Goal: Task Accomplishment & Management: Use online tool/utility

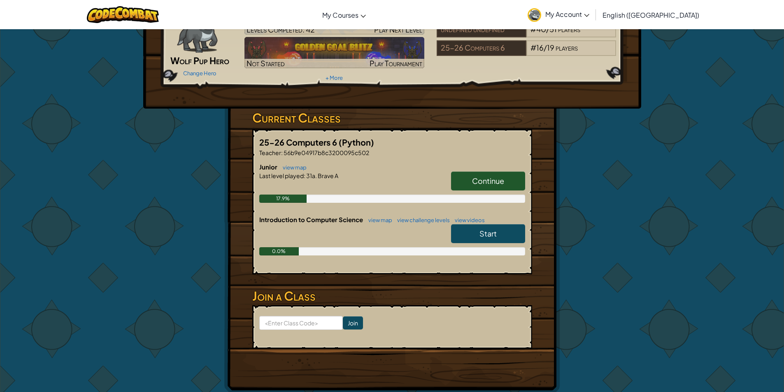
scroll to position [41, 0]
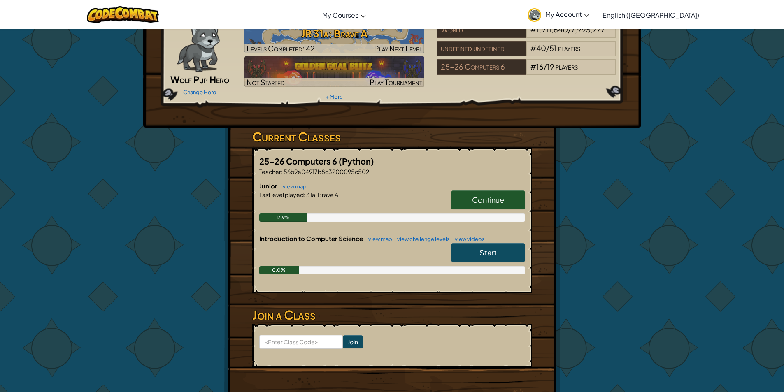
click at [505, 202] on link "Continue" at bounding box center [488, 199] width 74 height 19
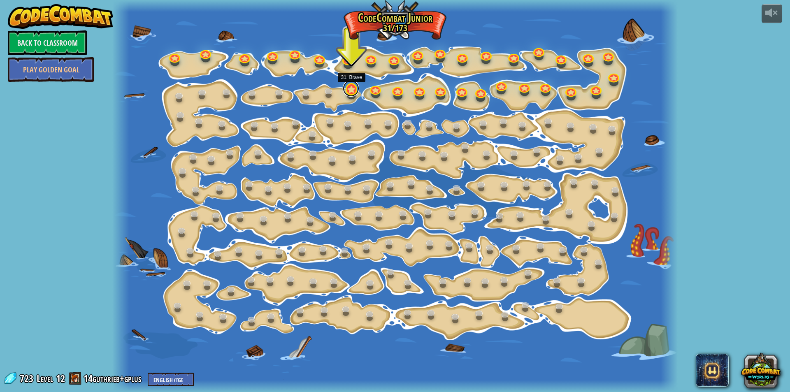
click at [344, 94] on link at bounding box center [351, 88] width 16 height 16
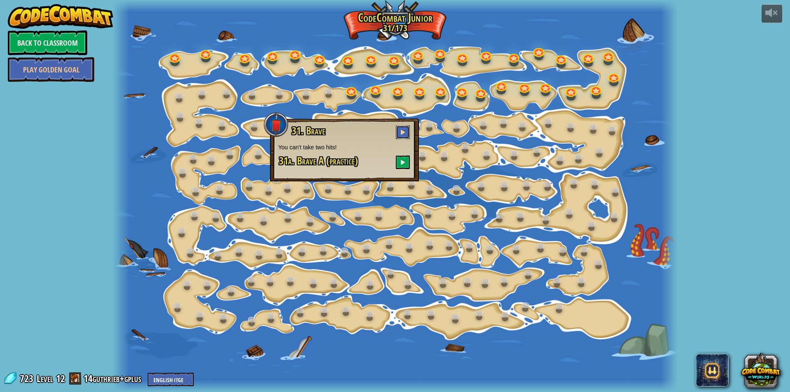
click at [400, 132] on button at bounding box center [403, 132] width 14 height 14
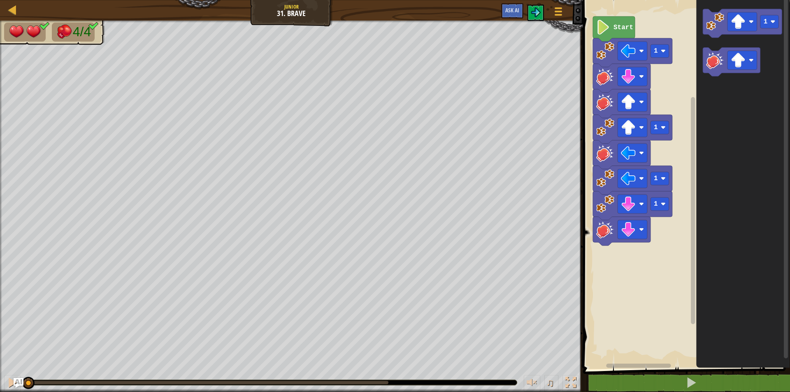
click at [601, 31] on image "Blockly Workspace" at bounding box center [603, 27] width 14 height 15
drag, startPoint x: 770, startPoint y: 378, endPoint x: 772, endPoint y: 367, distance: 11.0
click at [772, 372] on div "1 2 3 4 5 6 7 8 9 go ( 'left' , 1 ) hit ( 'down' ) hit ( 'up' ) go ( 'up' , 1 )…" at bounding box center [685, 201] width 209 height 395
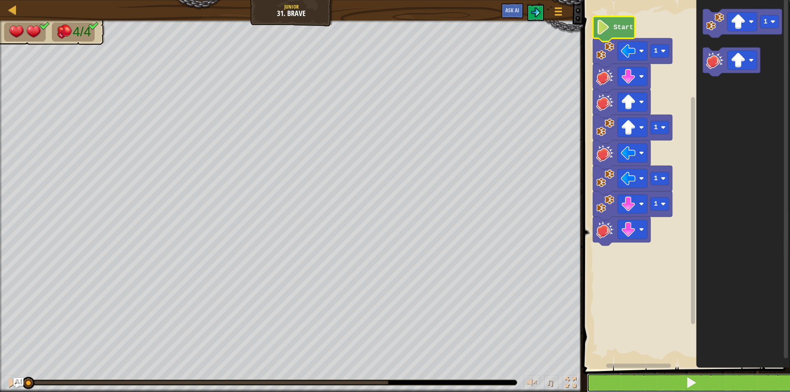
click at [773, 377] on button at bounding box center [691, 383] width 209 height 19
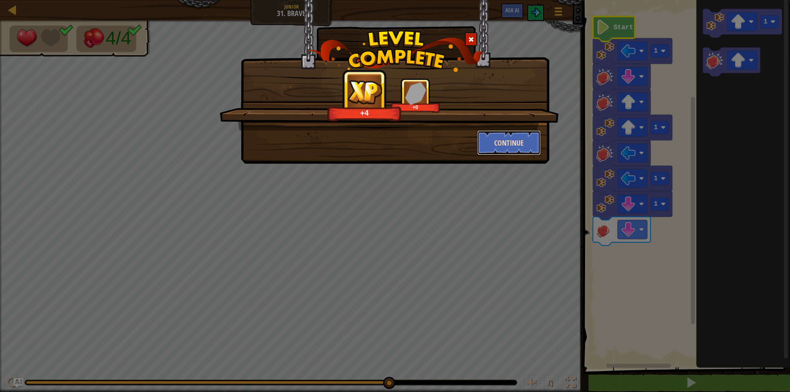
click at [488, 151] on button "Continue" at bounding box center [509, 142] width 64 height 25
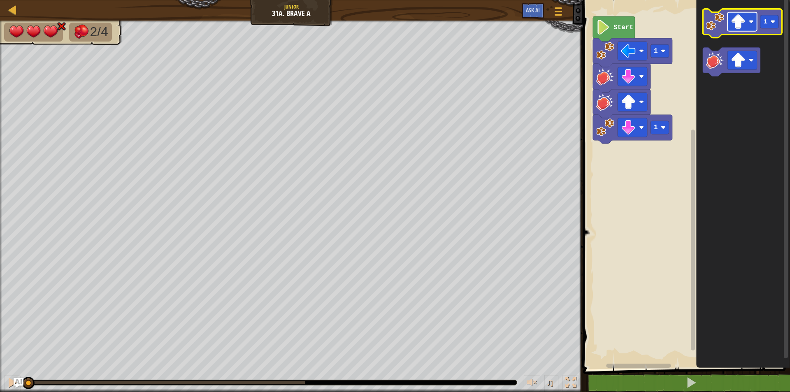
click at [742, 28] on image "Blockly Workspace" at bounding box center [738, 21] width 15 height 15
click at [666, 105] on div "1 1 Start 1" at bounding box center [685, 182] width 209 height 373
click at [680, 102] on div "1 1 Start 1" at bounding box center [685, 182] width 209 height 373
click at [702, 46] on icon "1" at bounding box center [743, 182] width 94 height 373
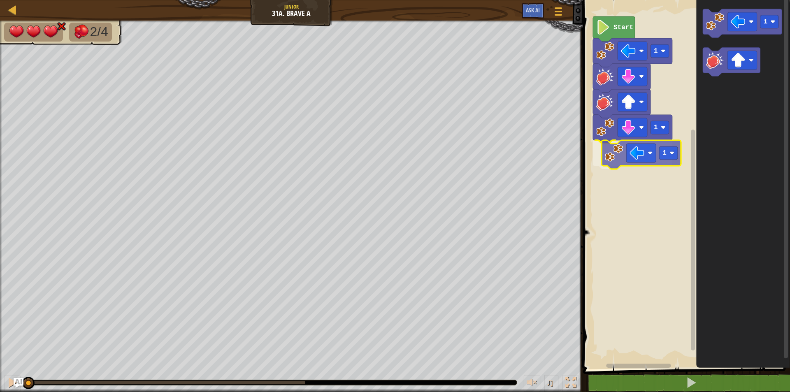
click at [619, 165] on div "1 1 1 Start 1 1" at bounding box center [685, 182] width 209 height 373
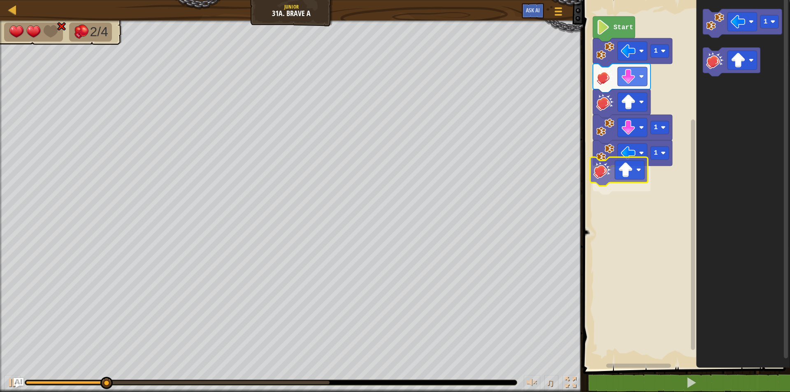
click at [612, 173] on div "1 1 1 Start 1" at bounding box center [685, 182] width 209 height 373
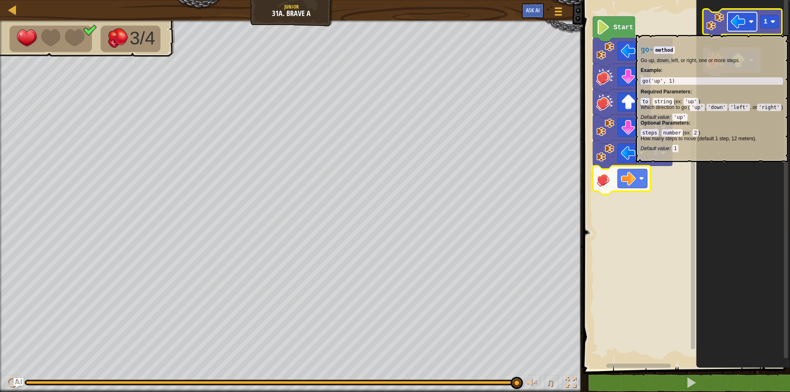
click at [751, 31] on rect "Blockly Workspace" at bounding box center [742, 21] width 30 height 19
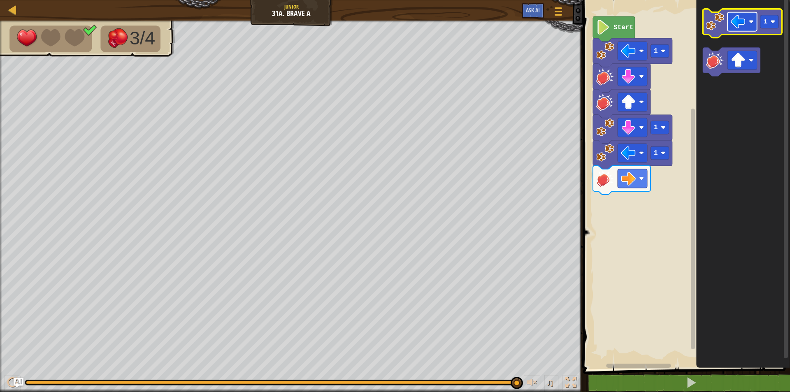
click at [754, 18] on rect "Blockly Workspace" at bounding box center [742, 21] width 30 height 19
click at [748, 23] on rect "Blockly Workspace" at bounding box center [742, 21] width 30 height 19
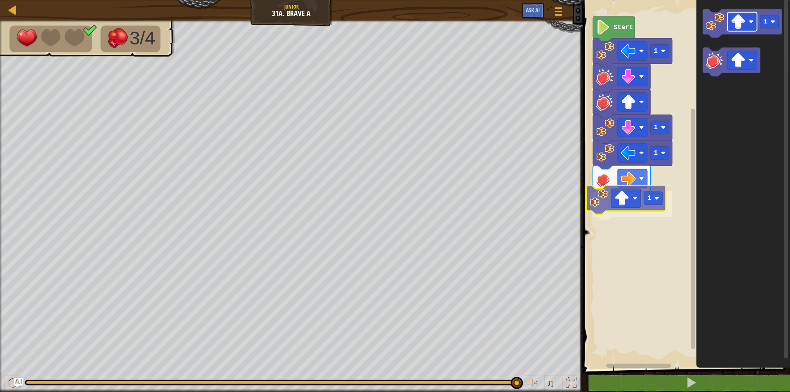
click at [628, 202] on div "Start 1 1 1 1 1 1" at bounding box center [685, 182] width 209 height 373
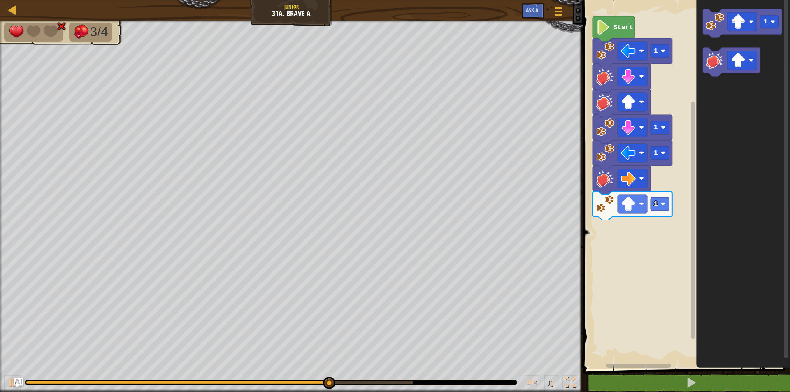
click at [627, 245] on div "Start 1 1 1 1 1" at bounding box center [685, 182] width 209 height 373
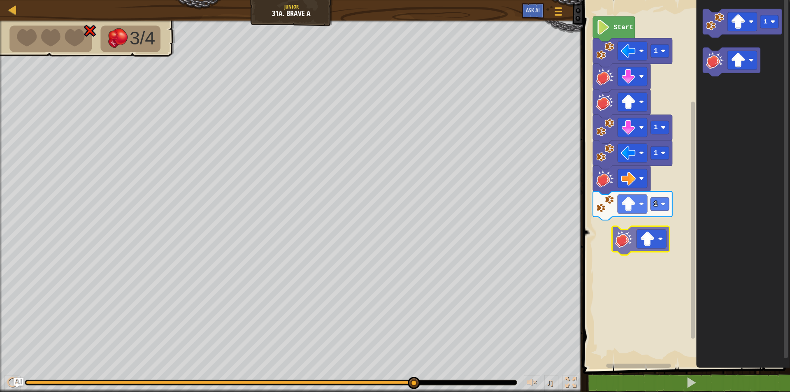
click at [622, 246] on div "Start 1 1 1 1 1" at bounding box center [685, 182] width 209 height 373
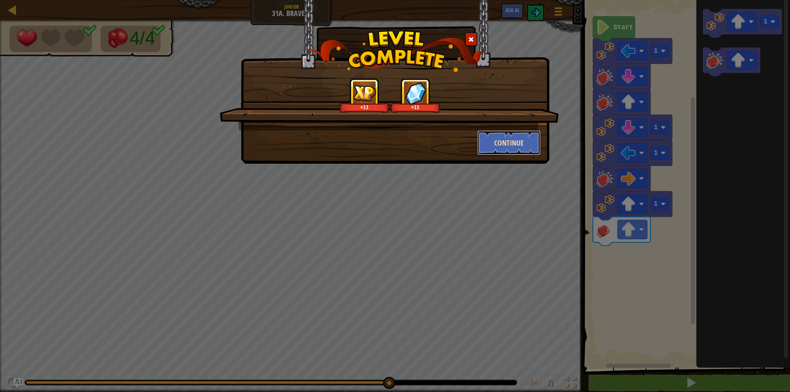
click at [521, 141] on button "Continue" at bounding box center [509, 142] width 64 height 25
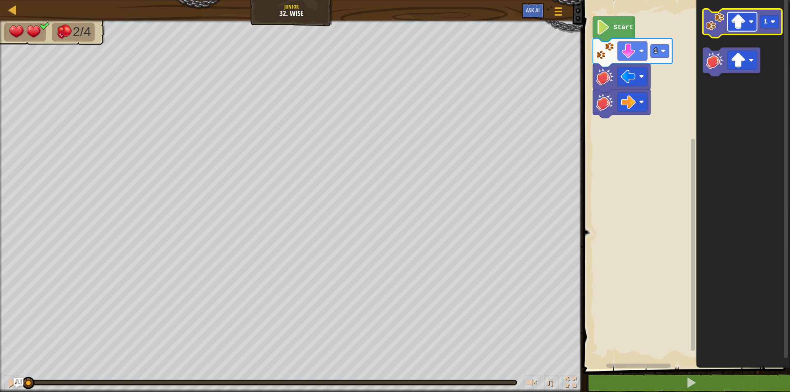
click at [752, 23] on image "Blockly Workspace" at bounding box center [751, 21] width 5 height 5
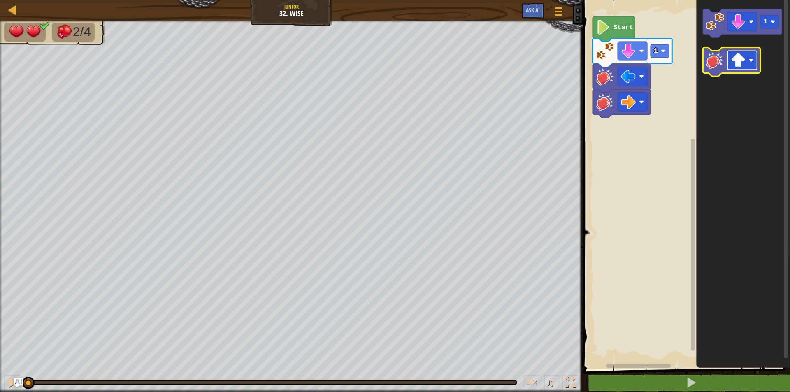
click at [736, 61] on image "Blockly Workspace" at bounding box center [738, 60] width 15 height 15
click at [666, 146] on div "1 Start 1" at bounding box center [685, 182] width 209 height 373
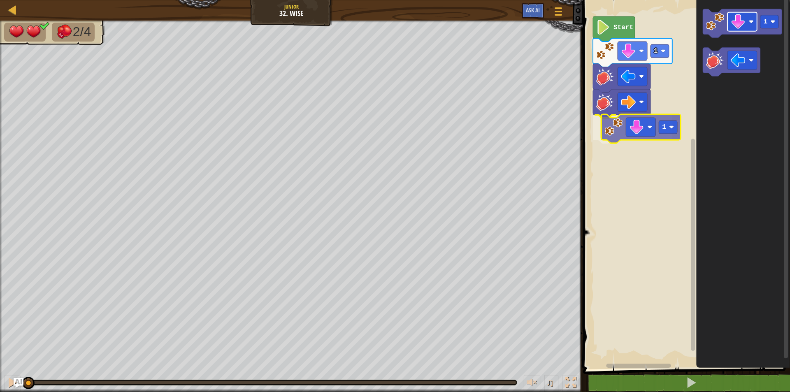
click at [633, 133] on div "1 1 Start 1 1" at bounding box center [685, 182] width 209 height 373
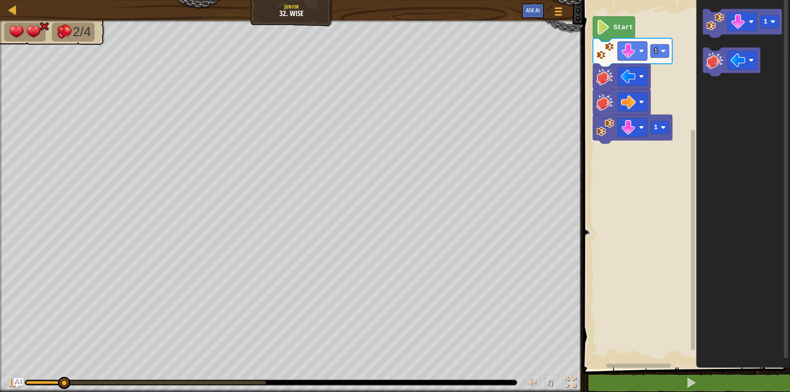
click at [661, 153] on div "1 1 Start 1" at bounding box center [685, 182] width 209 height 373
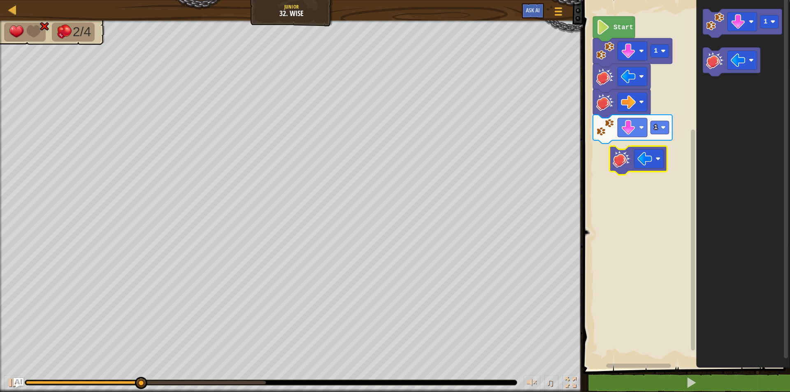
click at [628, 158] on div "1 1 Start 1" at bounding box center [685, 182] width 209 height 373
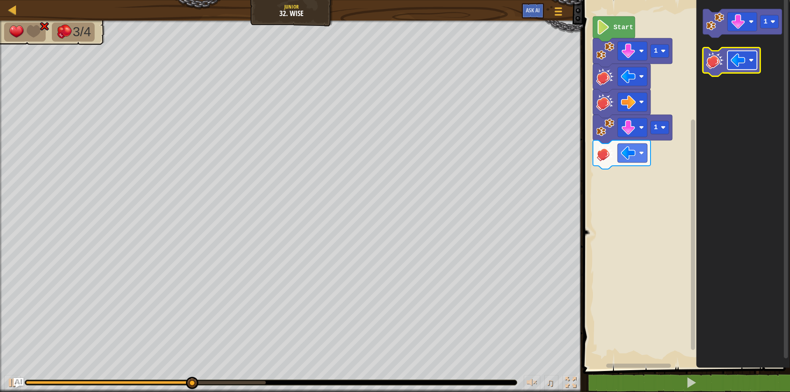
click at [738, 64] on image "Blockly Workspace" at bounding box center [738, 60] width 15 height 15
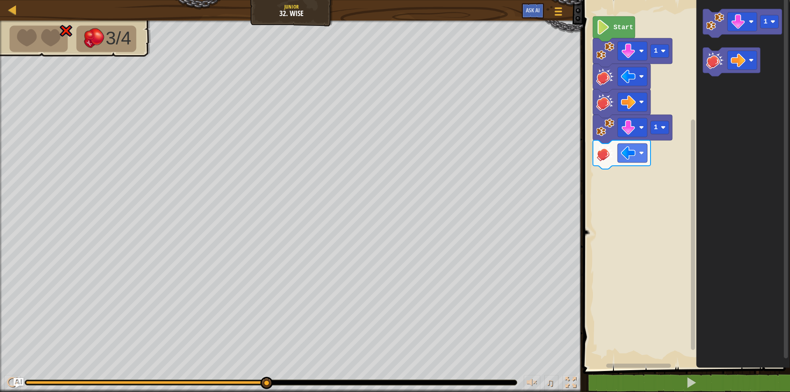
click at [650, 174] on div "1 1 Start 1" at bounding box center [685, 182] width 209 height 373
click at [602, 181] on div "1 1 Start 1" at bounding box center [685, 182] width 209 height 373
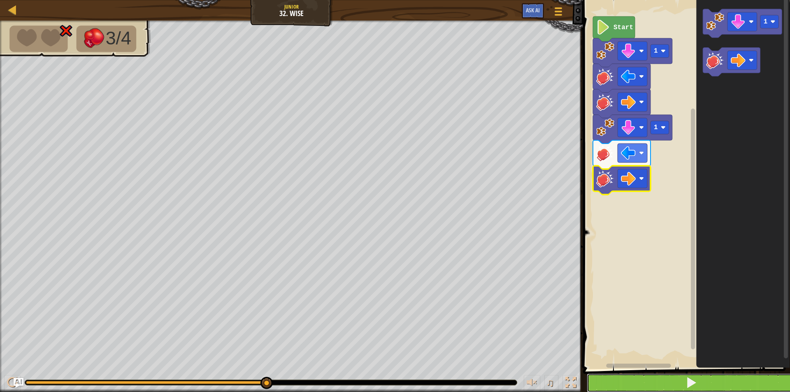
click at [771, 388] on button at bounding box center [691, 383] width 209 height 19
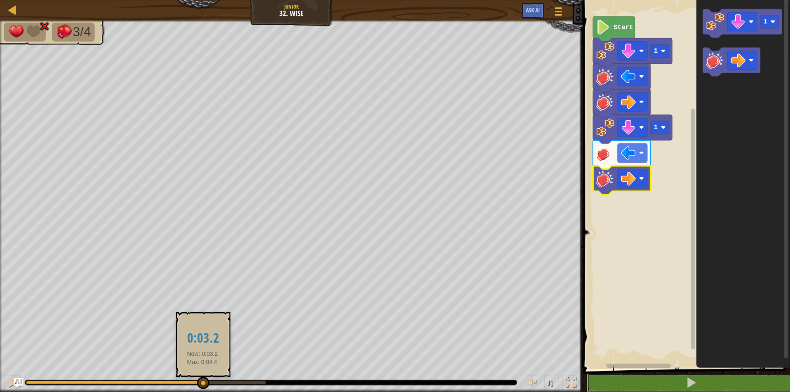
drag, startPoint x: 221, startPoint y: 381, endPoint x: 181, endPoint y: 380, distance: 39.9
click at [200, 386] on div at bounding box center [203, 383] width 12 height 12
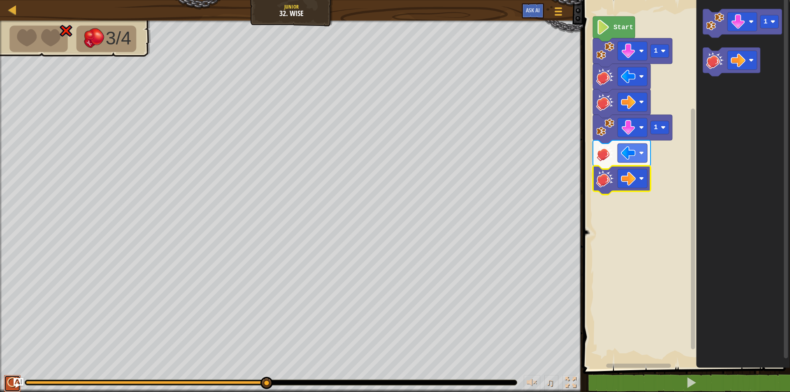
click at [7, 378] on div at bounding box center [12, 382] width 11 height 11
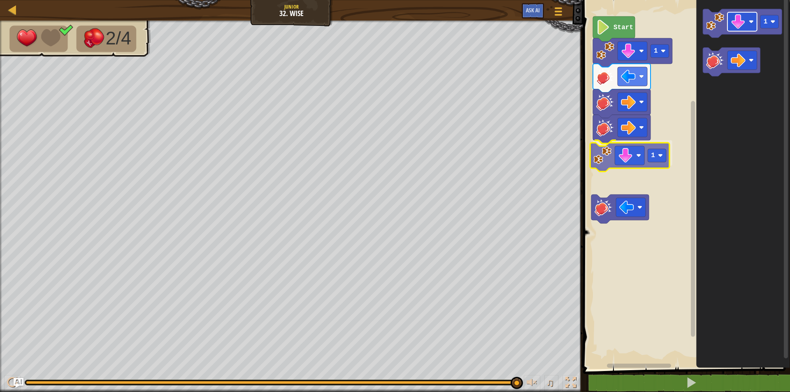
click at [626, 152] on div "1 1 Start 1 1" at bounding box center [685, 182] width 209 height 373
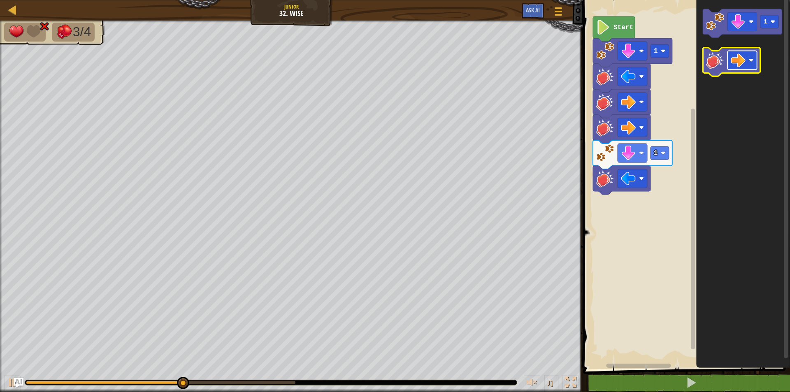
click at [742, 63] on image "Blockly Workspace" at bounding box center [738, 60] width 15 height 15
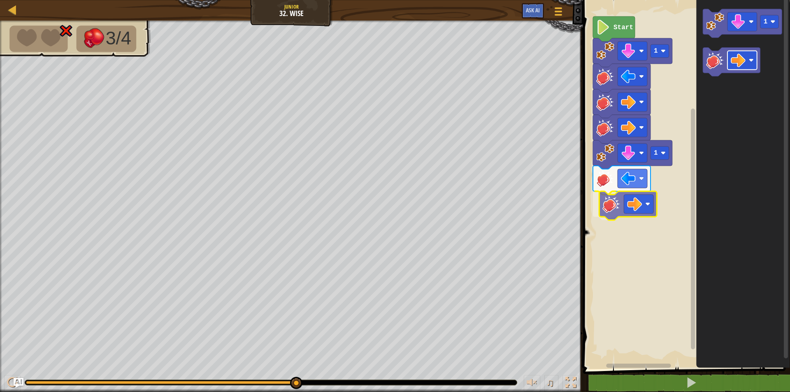
click at [632, 211] on div "1 1 Start 1" at bounding box center [685, 182] width 209 height 373
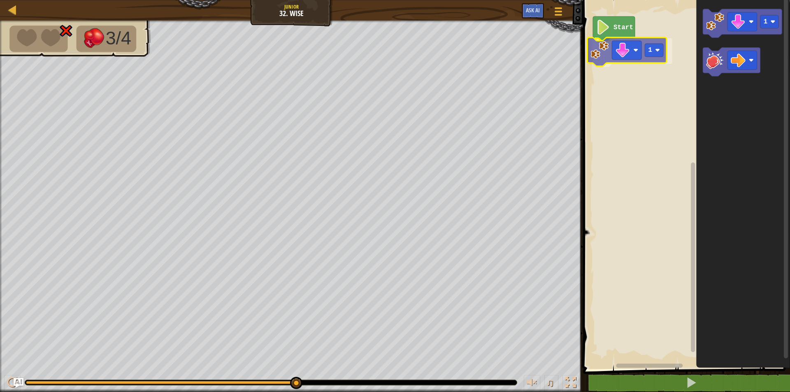
click at [605, 48] on div "Start 1 1 1" at bounding box center [685, 182] width 209 height 373
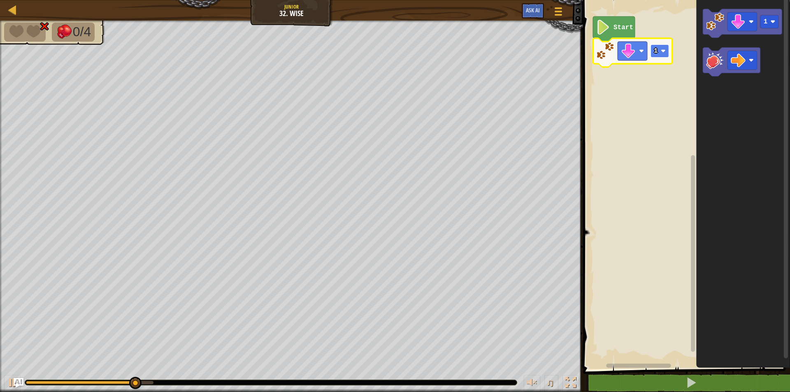
click at [666, 54] on rect "Blockly Workspace" at bounding box center [659, 50] width 19 height 13
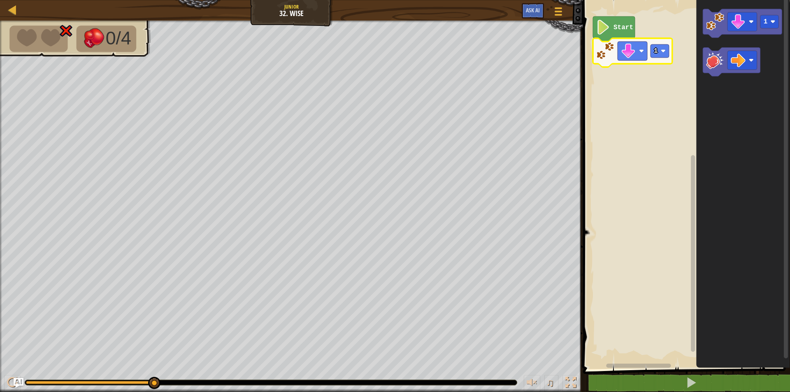
click at [748, 127] on icon "Blockly Workspace" at bounding box center [743, 182] width 94 height 373
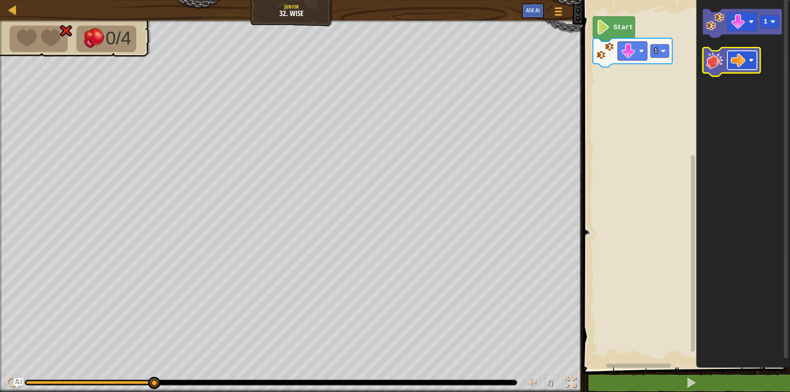
click at [746, 62] on rect "Blockly Workspace" at bounding box center [742, 60] width 30 height 19
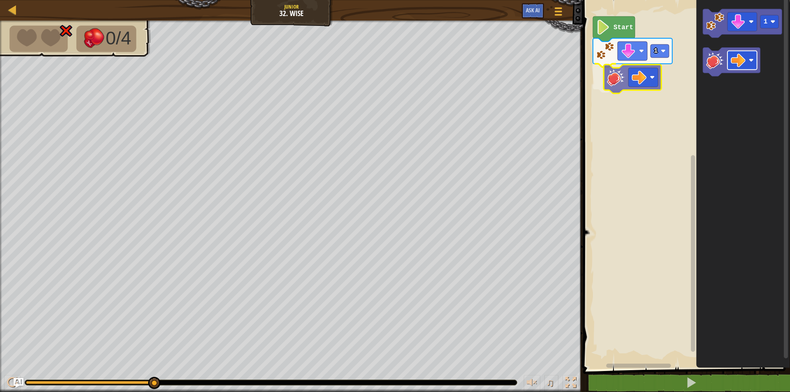
click at [628, 82] on div "Start 1 1" at bounding box center [685, 182] width 209 height 373
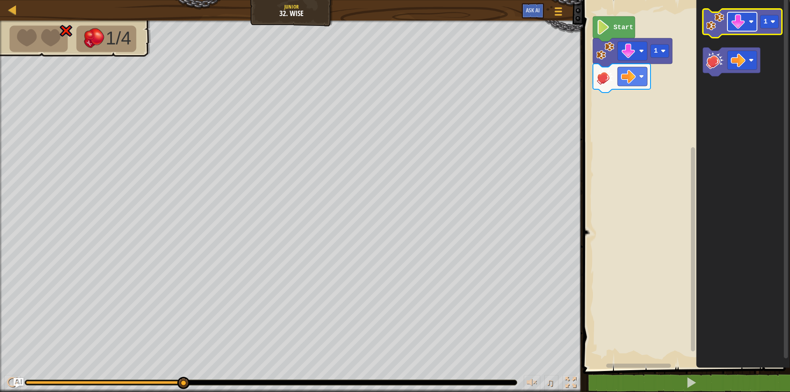
click at [742, 23] on image "Blockly Workspace" at bounding box center [738, 21] width 15 height 15
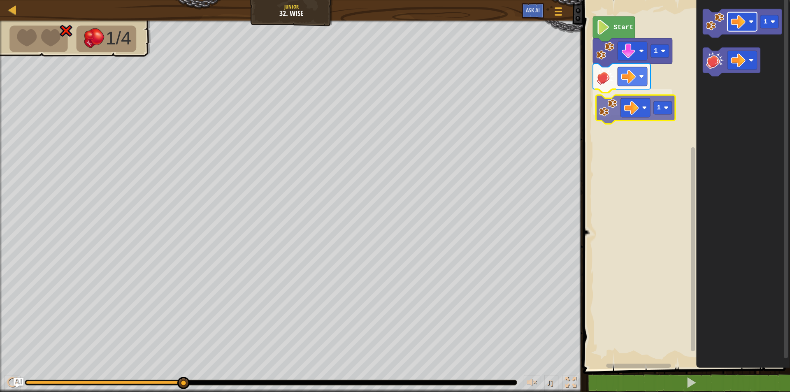
click at [632, 113] on div "Start 1 1 1 1" at bounding box center [685, 182] width 209 height 373
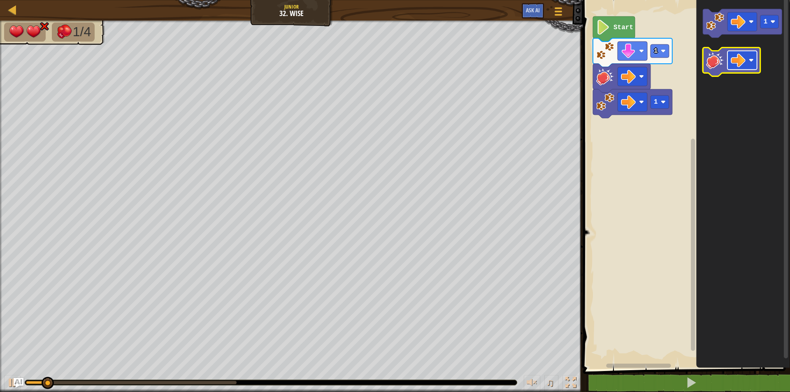
click at [735, 55] on image "Blockly Workspace" at bounding box center [738, 60] width 15 height 15
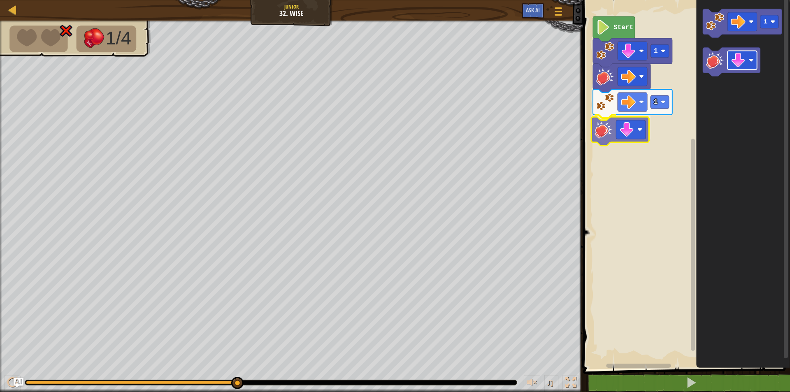
click at [632, 135] on div "Start 1 1 1" at bounding box center [685, 182] width 209 height 373
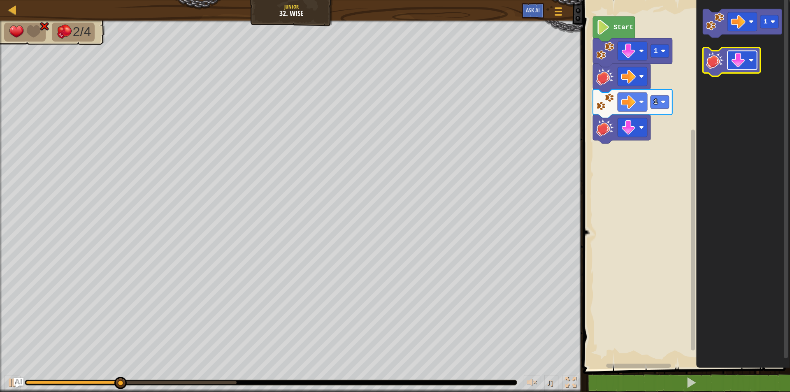
click at [732, 59] on image "Blockly Workspace" at bounding box center [738, 60] width 15 height 15
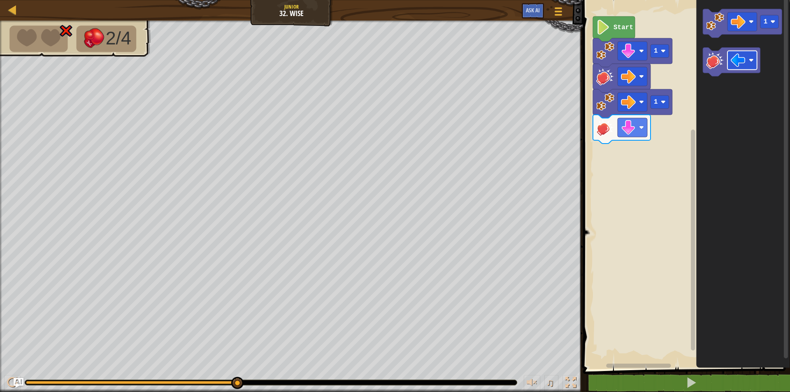
click at [663, 156] on div "Start 1 1 1" at bounding box center [685, 182] width 209 height 373
click at [700, 107] on icon "1" at bounding box center [743, 182] width 94 height 373
click at [707, 89] on icon "1" at bounding box center [743, 182] width 94 height 373
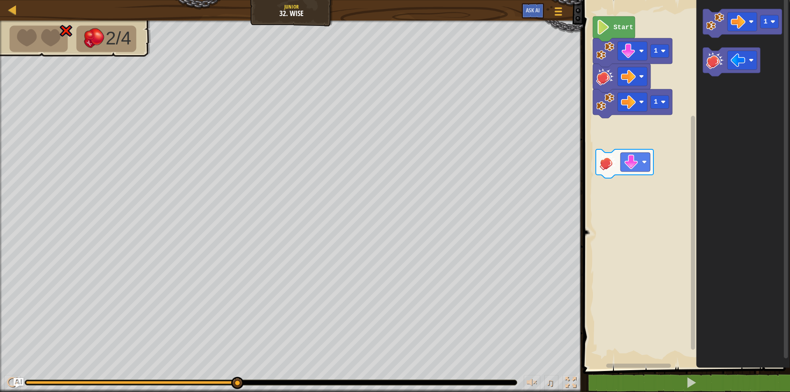
click at [698, 86] on icon "1" at bounding box center [743, 182] width 94 height 373
click at [613, 130] on div "Start 1 1 1" at bounding box center [685, 182] width 209 height 373
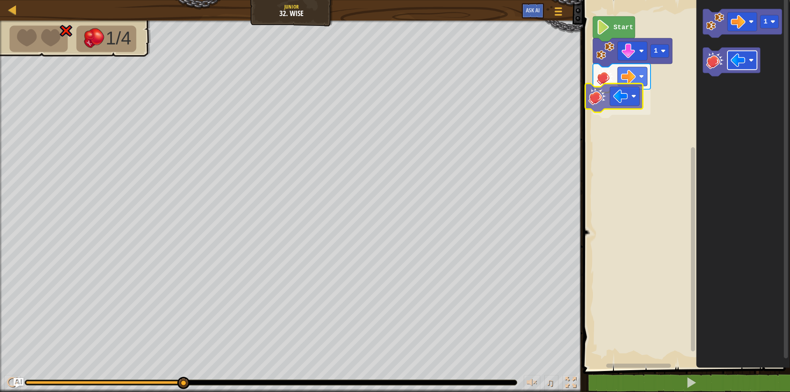
click at [618, 96] on div "1 Start 1" at bounding box center [685, 182] width 209 height 373
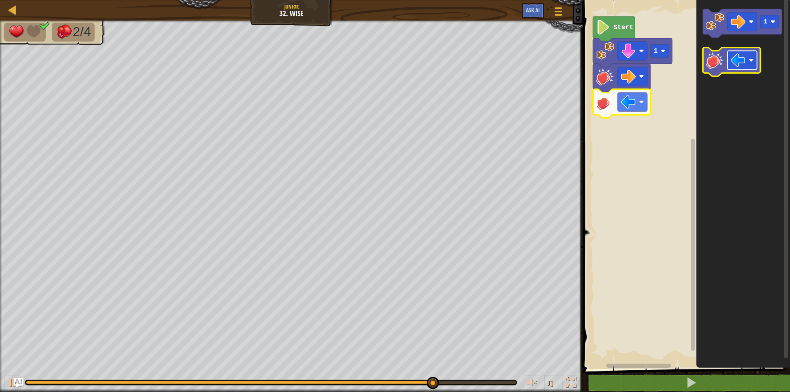
click at [732, 53] on image "Blockly Workspace" at bounding box center [738, 60] width 15 height 15
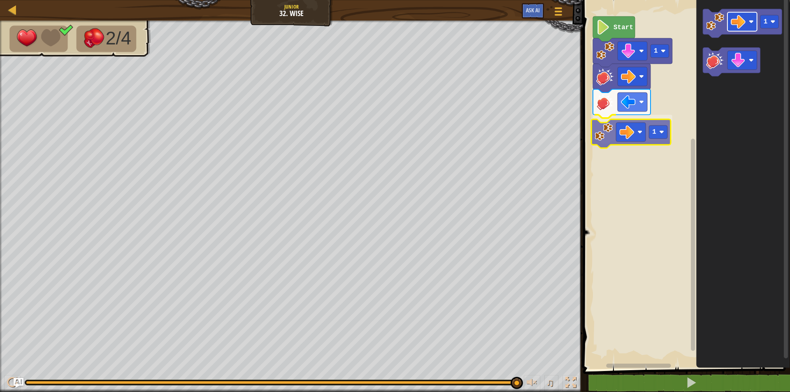
click at [635, 135] on div "1 1 Start 1 1" at bounding box center [685, 182] width 209 height 373
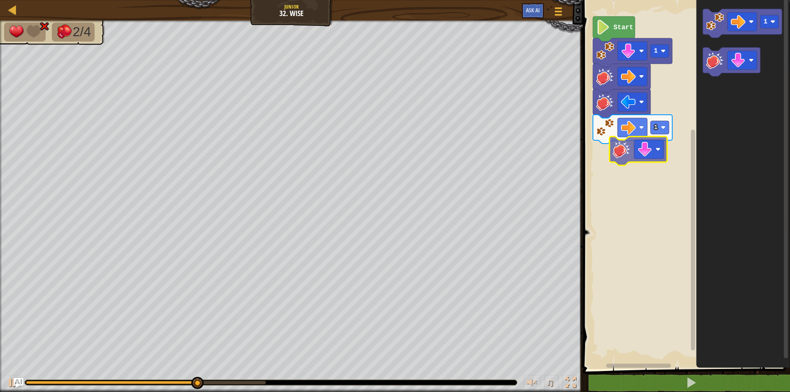
click at [625, 154] on div "1 1 Start 1" at bounding box center [685, 182] width 209 height 373
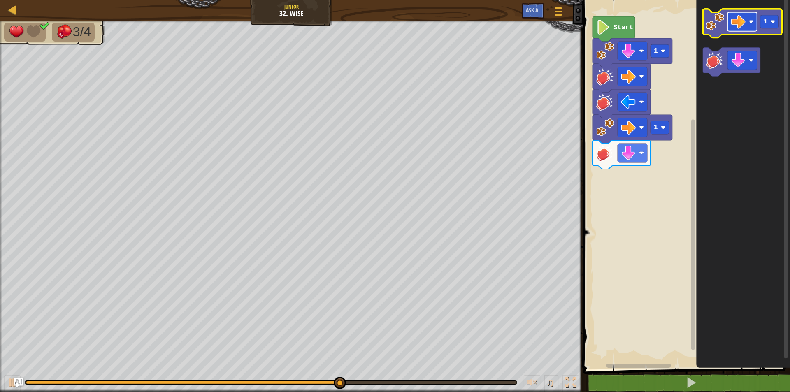
click at [741, 31] on rect "Blockly Workspace" at bounding box center [742, 21] width 30 height 19
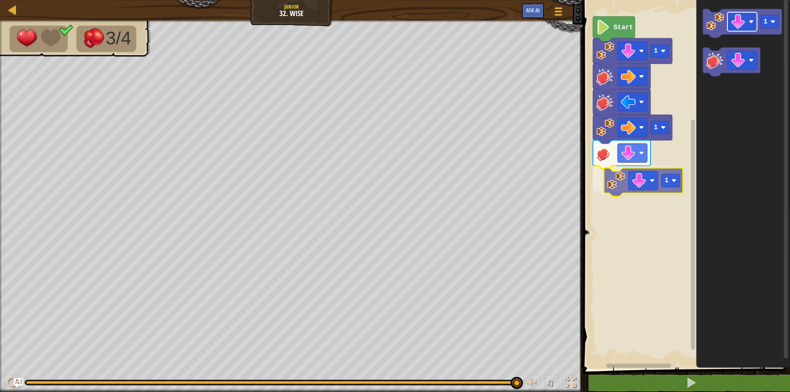
click at [650, 179] on div "1 1 1 Start 1 1" at bounding box center [685, 182] width 209 height 373
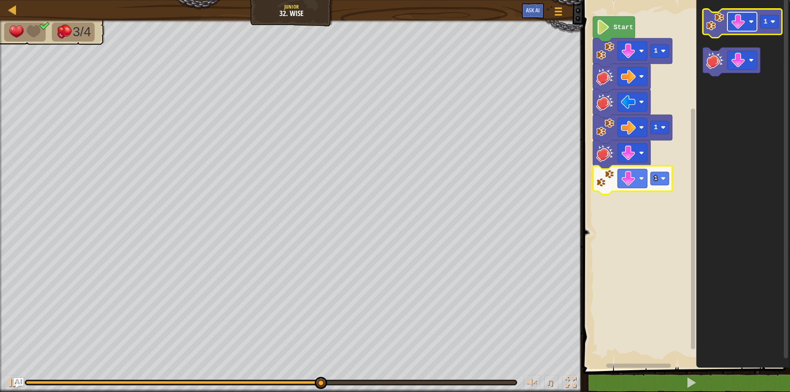
click at [731, 16] on image "Blockly Workspace" at bounding box center [738, 21] width 15 height 15
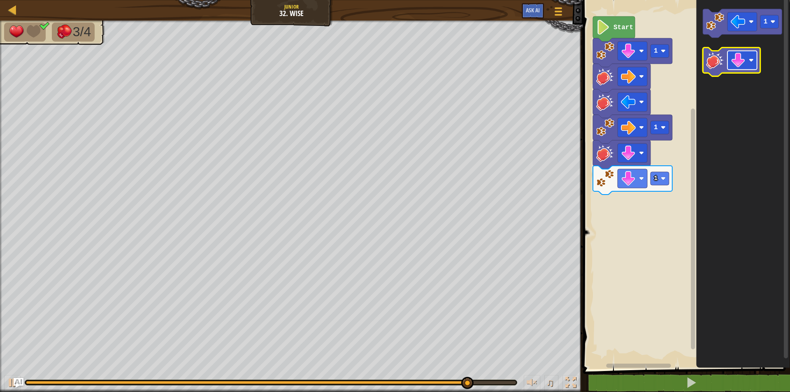
click at [744, 64] on image "Blockly Workspace" at bounding box center [738, 60] width 15 height 15
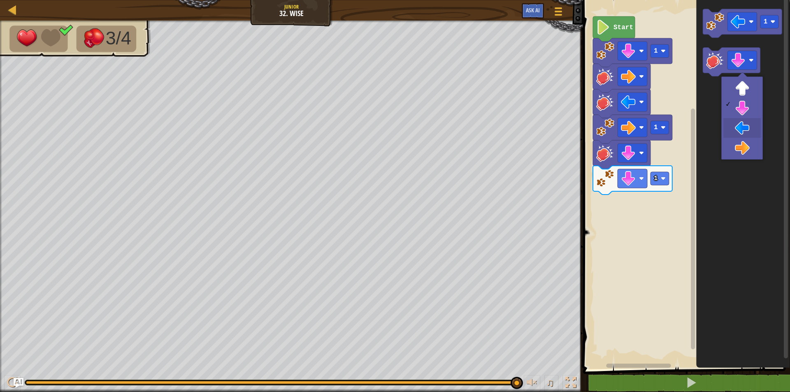
drag, startPoint x: 736, startPoint y: 127, endPoint x: 738, endPoint y: 117, distance: 9.6
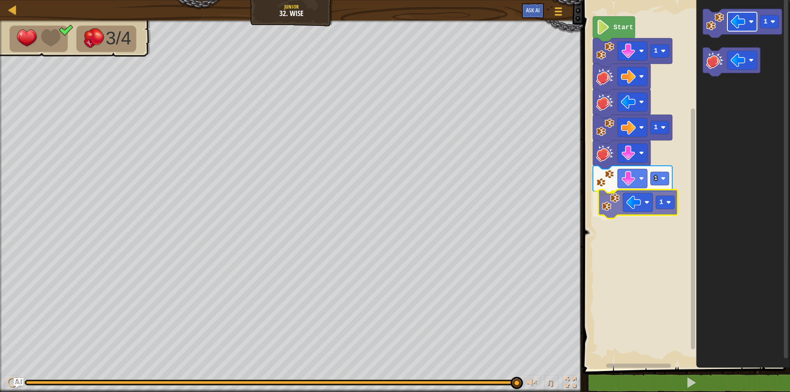
click at [634, 208] on div "1 1 1 1 Start 1 1" at bounding box center [685, 182] width 209 height 373
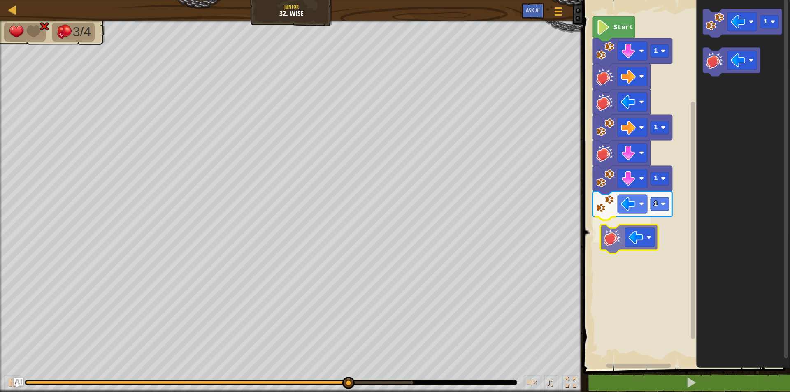
click at [620, 243] on div "1 1 1 1 Start 1" at bounding box center [685, 182] width 209 height 373
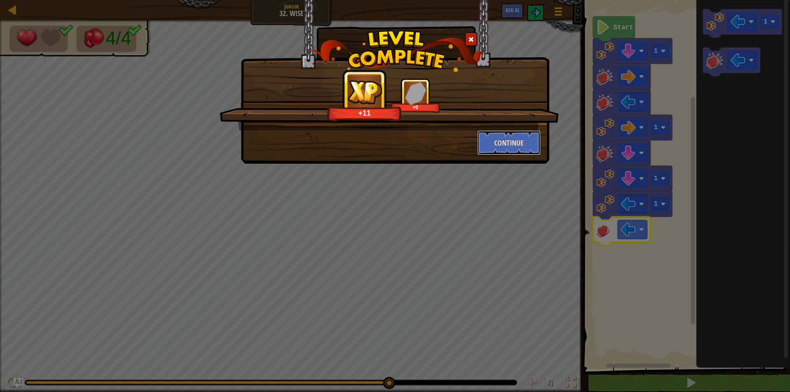
click at [496, 146] on button "Continue" at bounding box center [509, 142] width 64 height 25
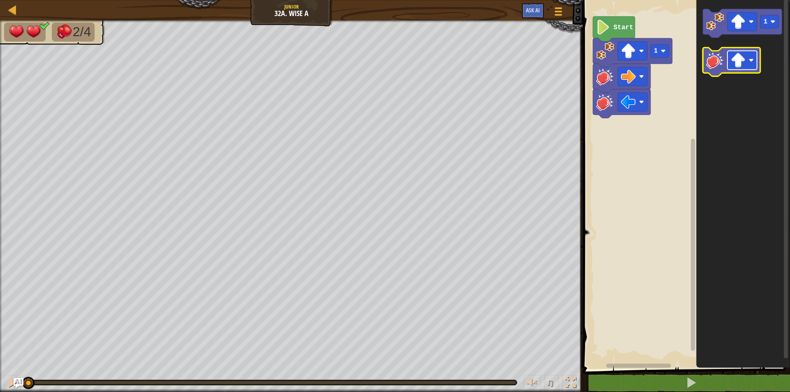
click at [729, 58] on rect "Blockly Workspace" at bounding box center [742, 60] width 30 height 19
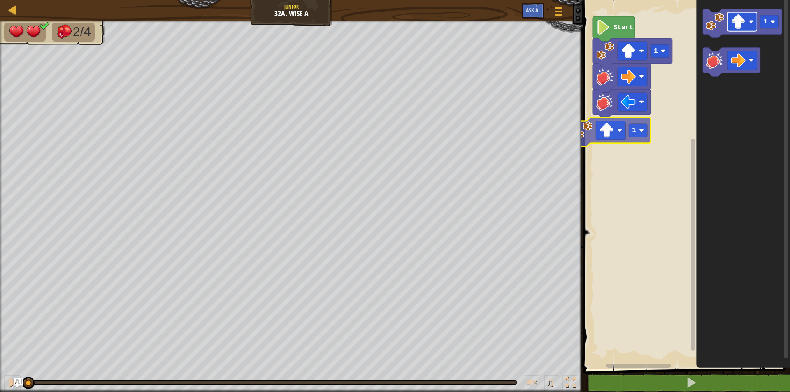
click at [613, 128] on div "1 Start 1 1" at bounding box center [685, 182] width 209 height 373
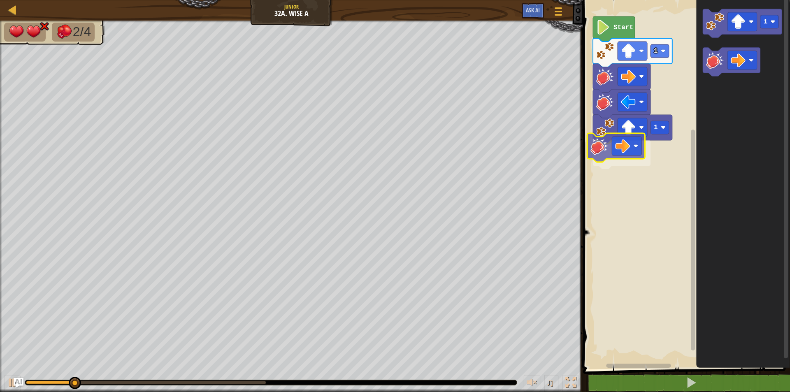
click at [605, 154] on div "1 1 Start 1" at bounding box center [685, 182] width 209 height 373
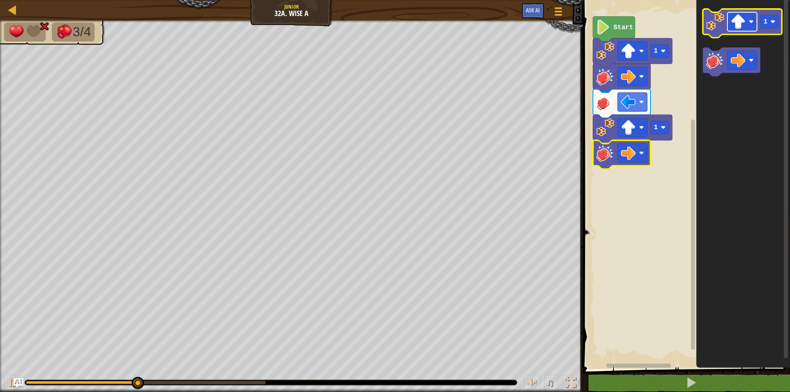
click at [733, 22] on image "Blockly Workspace" at bounding box center [738, 21] width 15 height 15
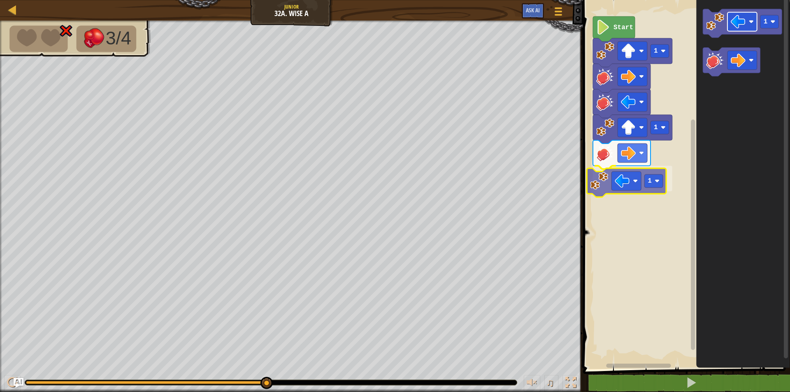
click at [625, 185] on div "1 1 1 Start 1 1" at bounding box center [685, 182] width 209 height 373
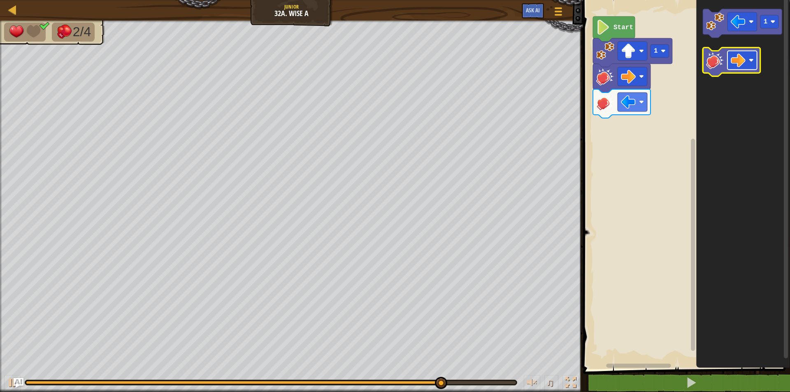
click at [739, 63] on image "Blockly Workspace" at bounding box center [738, 60] width 15 height 15
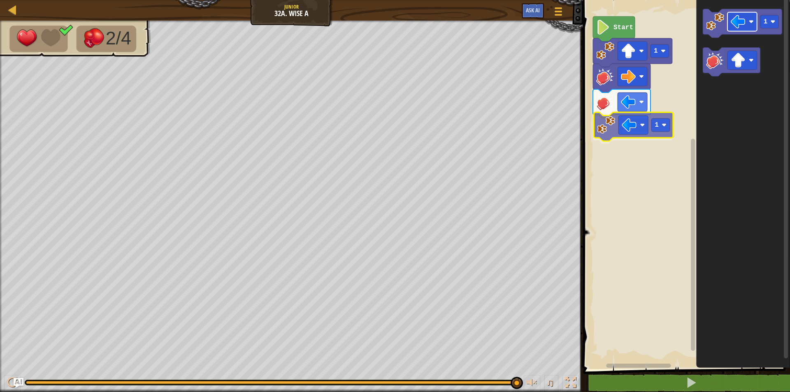
click at [627, 130] on div "1 1 Start 1 1" at bounding box center [685, 182] width 209 height 373
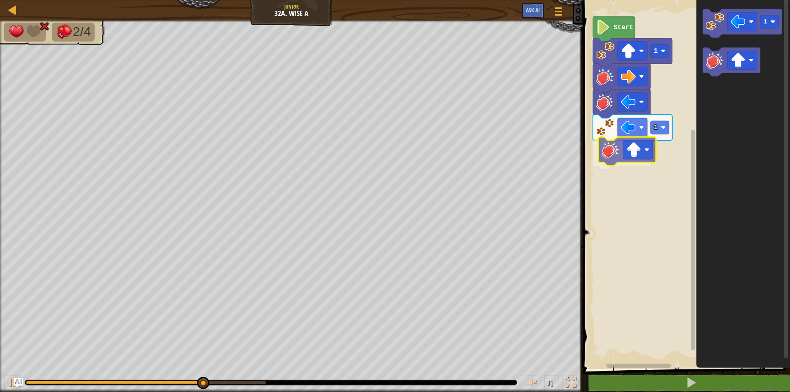
click at [608, 162] on div "1 1 Start 1" at bounding box center [685, 182] width 209 height 373
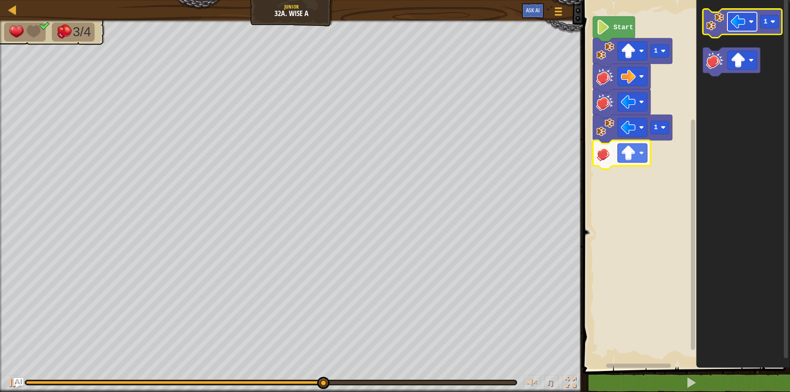
click at [750, 25] on rect "Blockly Workspace" at bounding box center [742, 21] width 30 height 19
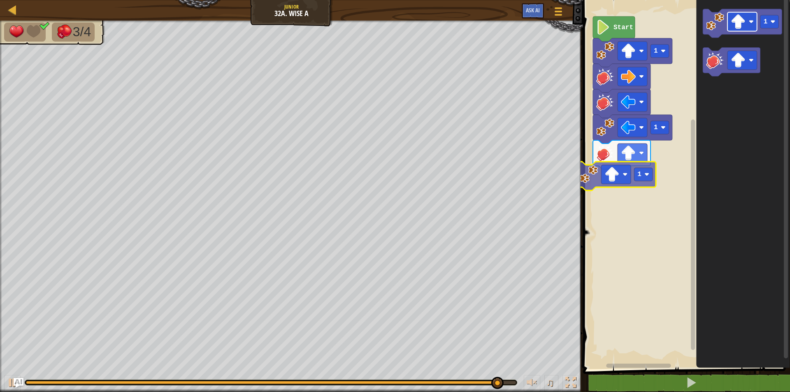
click at [613, 182] on div "1 1 Start 1 1 1" at bounding box center [685, 182] width 209 height 373
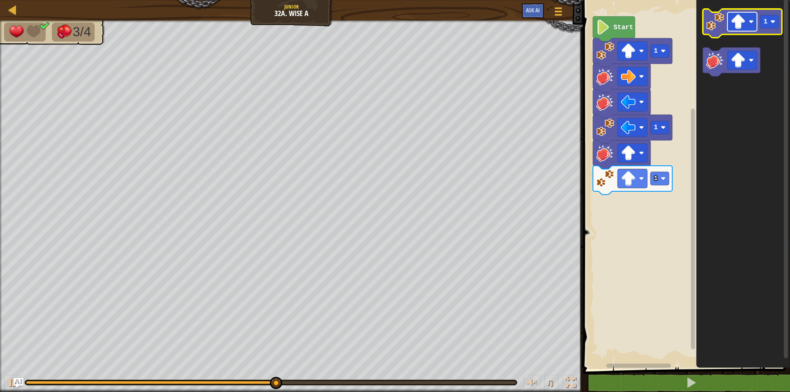
click at [747, 19] on rect "Blockly Workspace" at bounding box center [742, 21] width 30 height 19
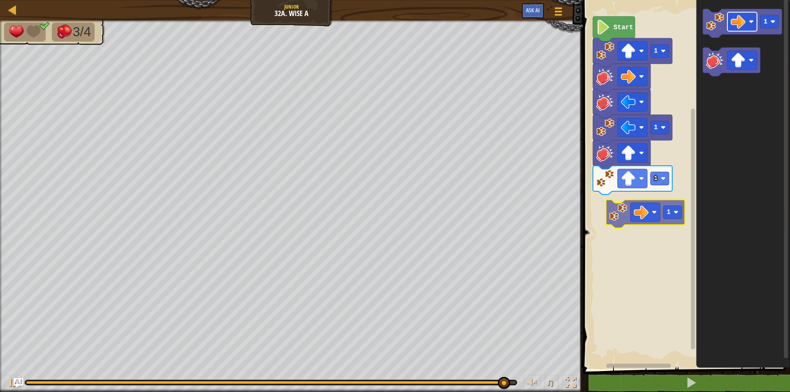
click at [646, 214] on div "1 1 1 Start 1 1" at bounding box center [685, 182] width 209 height 373
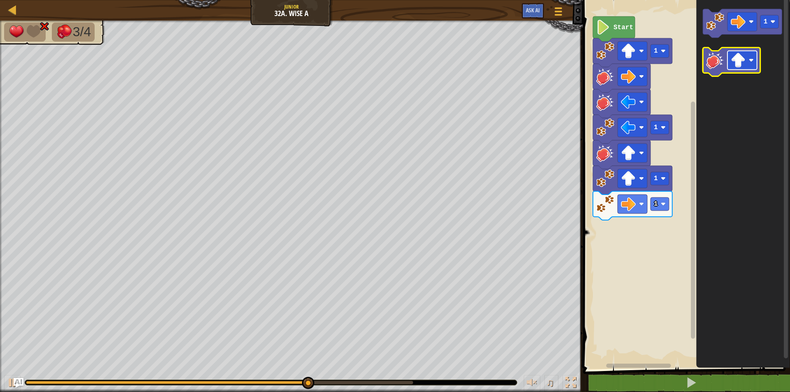
click at [737, 60] on image "Blockly Workspace" at bounding box center [738, 60] width 15 height 15
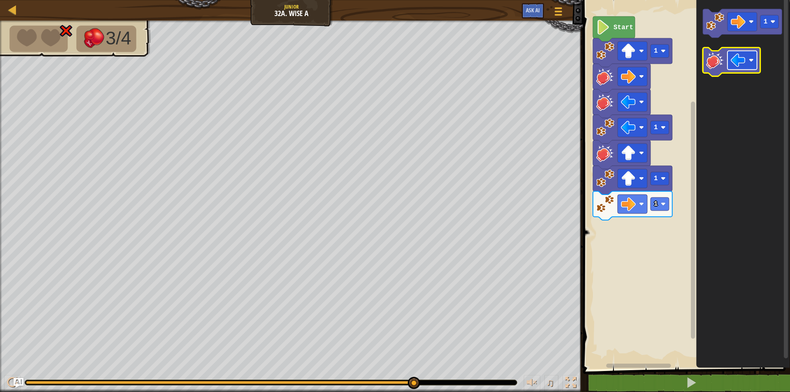
click at [741, 56] on image "Blockly Workspace" at bounding box center [738, 60] width 15 height 15
click at [671, 168] on div "1 1 1 1 Start 1" at bounding box center [685, 182] width 209 height 373
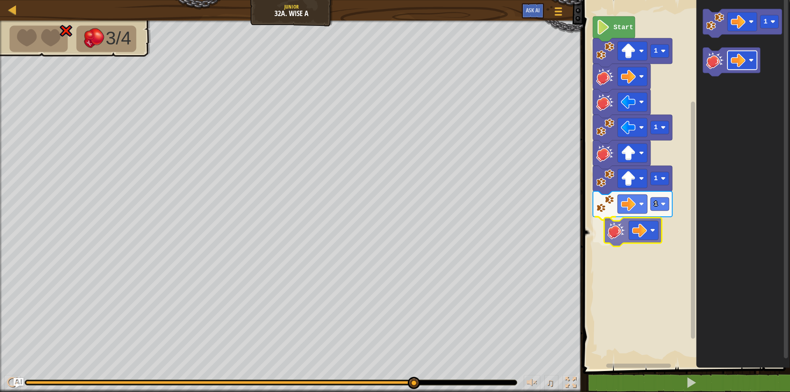
click at [627, 226] on div "1 1 1 1 Start 1" at bounding box center [685, 182] width 209 height 373
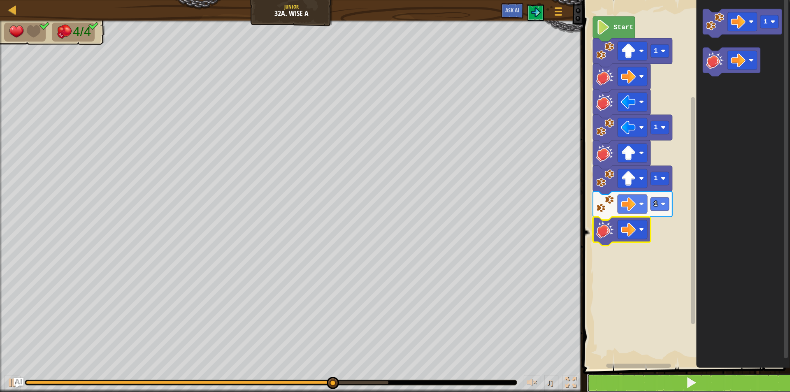
click at [761, 383] on button at bounding box center [691, 383] width 209 height 19
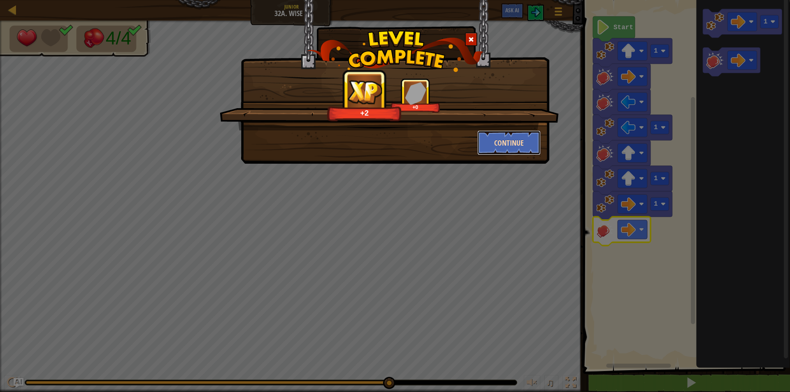
click at [504, 132] on button "Continue" at bounding box center [509, 142] width 64 height 25
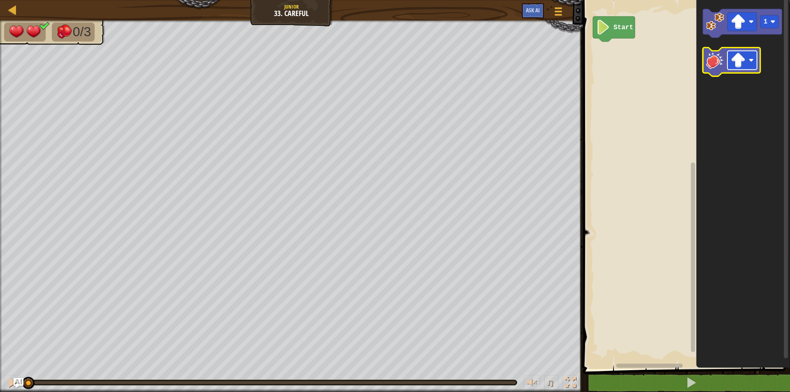
click at [753, 56] on rect "Blockly Workspace" at bounding box center [742, 60] width 30 height 19
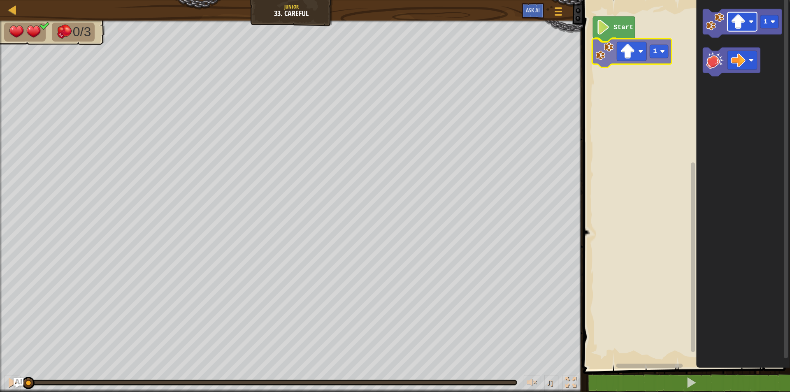
click at [638, 56] on div "Start 1 1 1" at bounding box center [685, 182] width 209 height 373
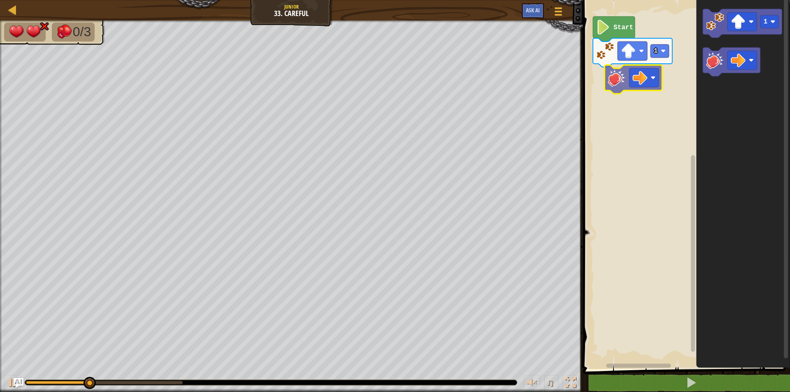
click at [635, 91] on div "Start 1 1" at bounding box center [685, 182] width 209 height 373
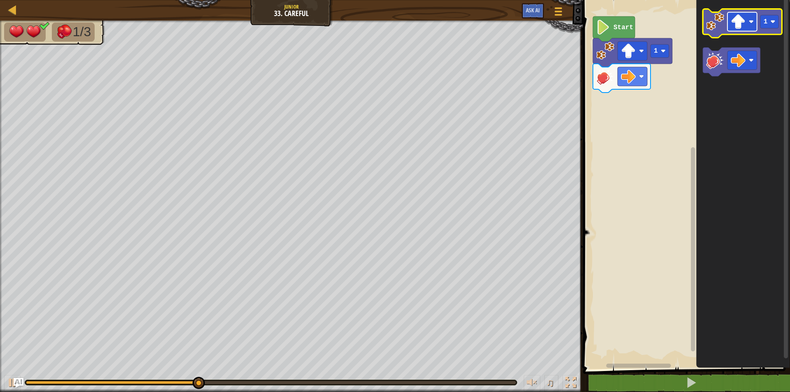
click at [746, 15] on rect "Blockly Workspace" at bounding box center [742, 21] width 30 height 19
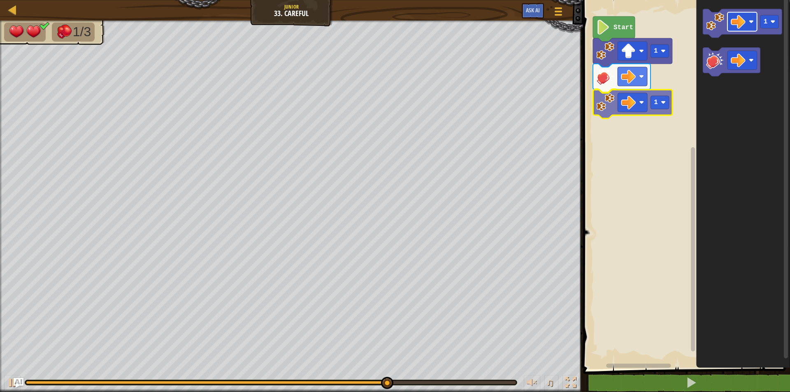
click at [620, 95] on div "1 1 Start 1 1" at bounding box center [685, 182] width 209 height 373
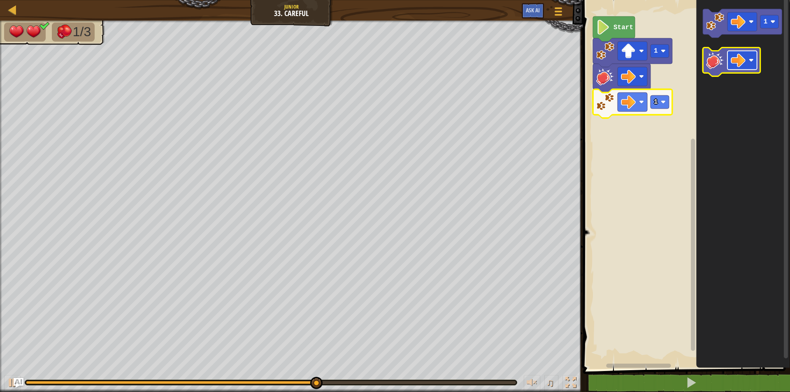
click at [739, 60] on image "Blockly Workspace" at bounding box center [738, 60] width 15 height 15
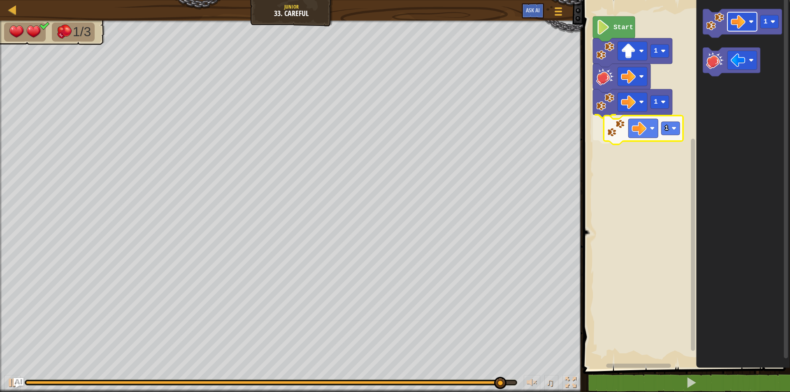
click at [636, 130] on div "1 1 1 Start 1 1" at bounding box center [685, 182] width 209 height 373
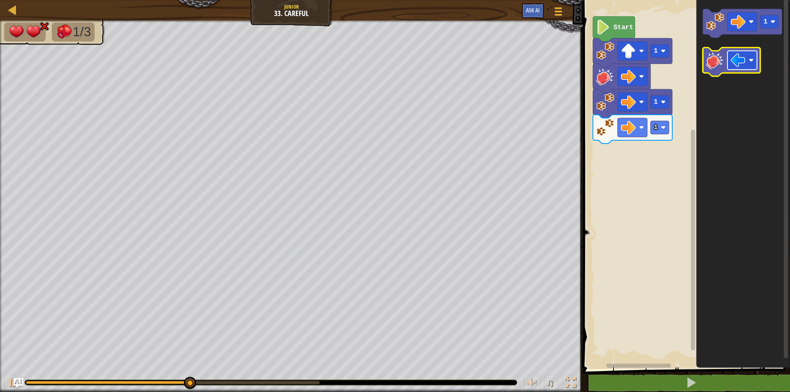
click at [755, 60] on rect "Blockly Workspace" at bounding box center [742, 60] width 30 height 19
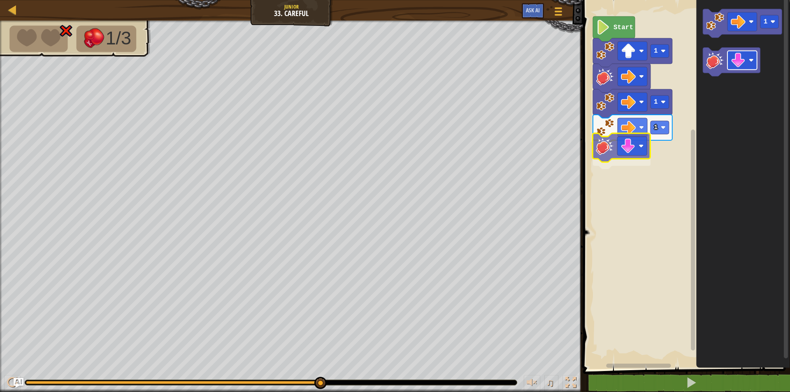
click at [627, 141] on div "1 1 1 Start 1" at bounding box center [685, 182] width 209 height 373
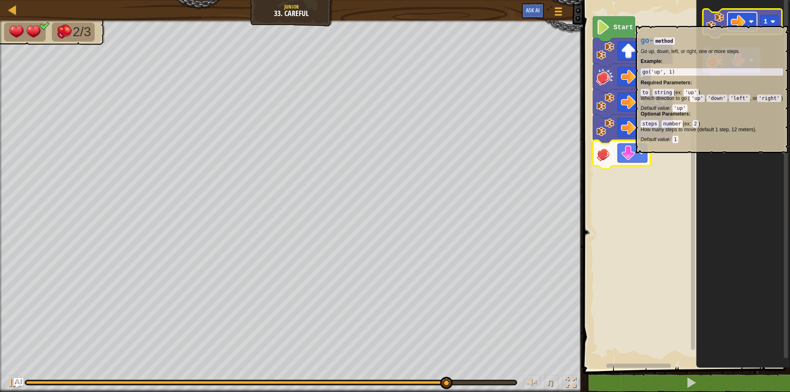
click at [756, 22] on rect "Blockly Workspace" at bounding box center [742, 21] width 30 height 19
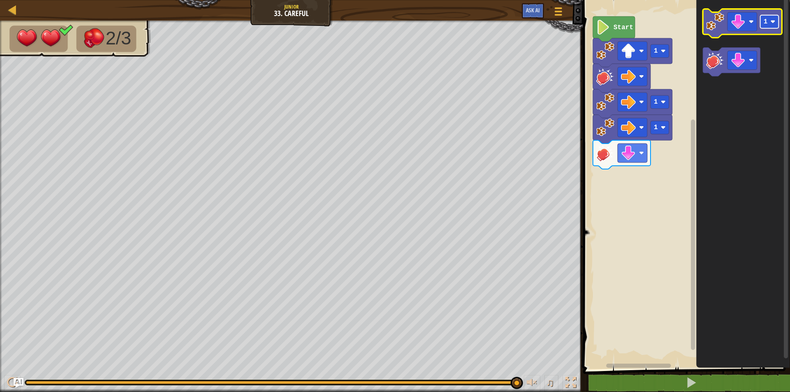
click at [764, 25] on text "1" at bounding box center [766, 21] width 4 height 7
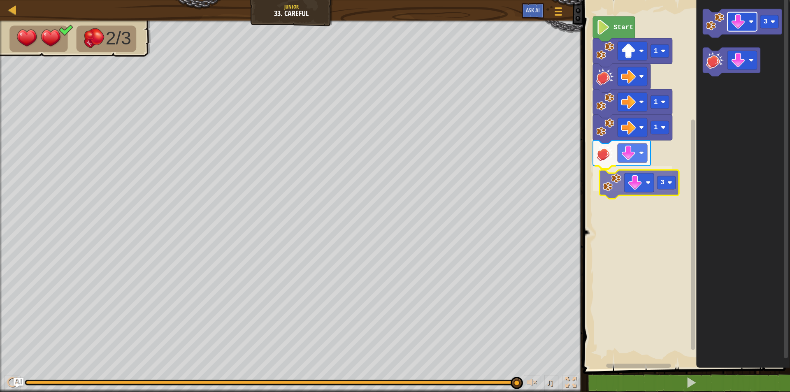
click at [634, 185] on div "1 1 3 1 Start 3 3" at bounding box center [685, 182] width 209 height 373
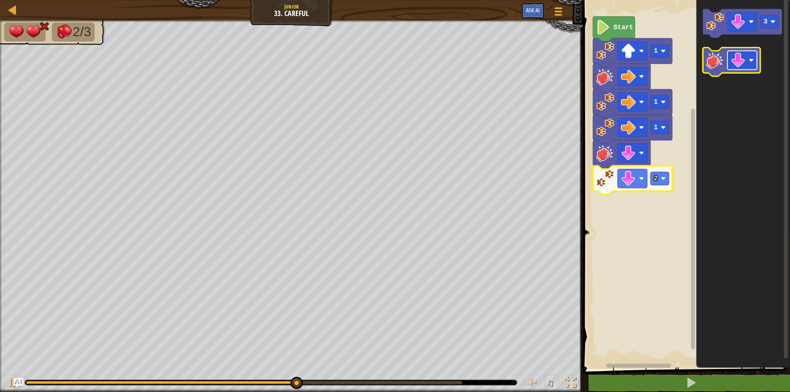
click at [740, 66] on image "Blockly Workspace" at bounding box center [738, 60] width 15 height 15
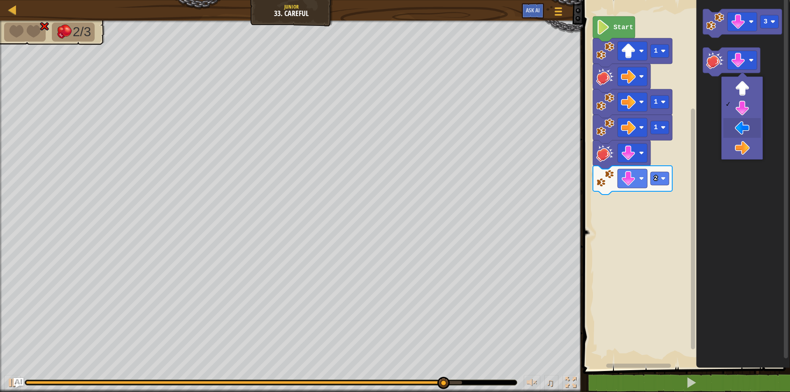
drag, startPoint x: 739, startPoint y: 126, endPoint x: 736, endPoint y: 99, distance: 27.7
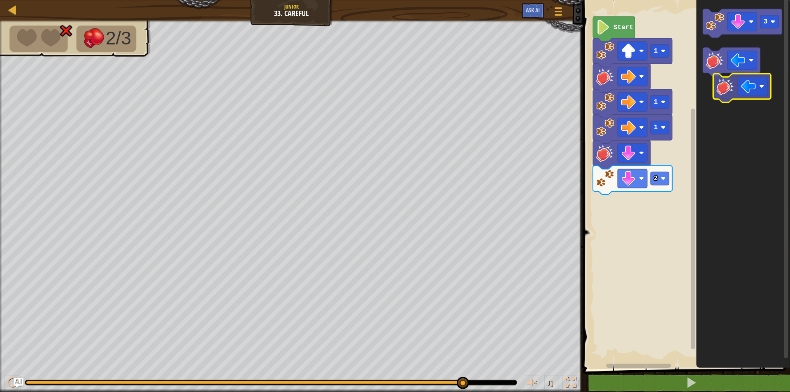
click at [725, 74] on g "3" at bounding box center [742, 42] width 79 height 67
click at [733, 66] on image "Blockly Workspace" at bounding box center [738, 60] width 15 height 15
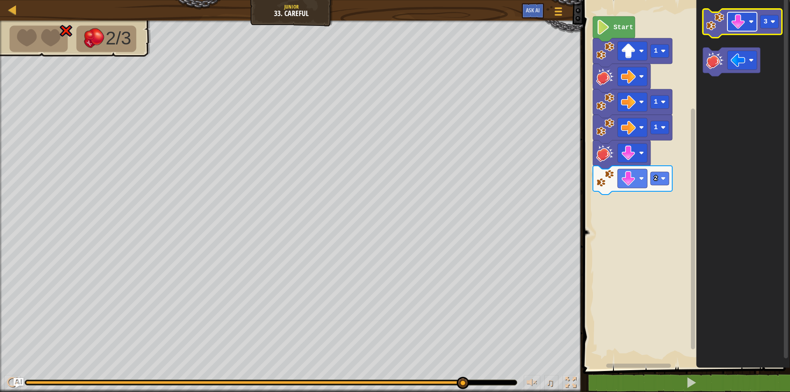
click at [735, 26] on image "Blockly Workspace" at bounding box center [738, 21] width 15 height 15
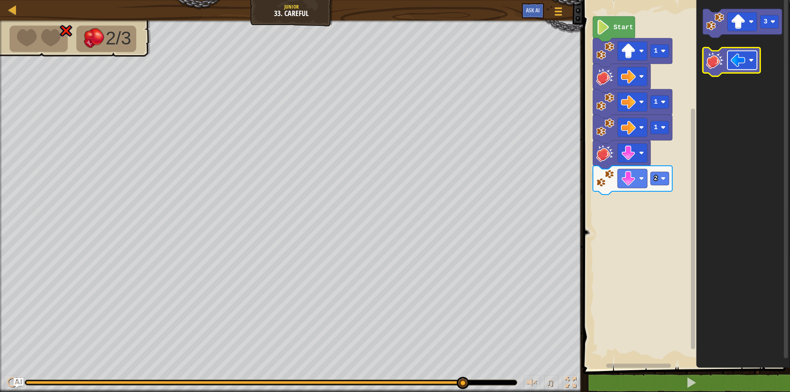
click at [736, 56] on image "Blockly Workspace" at bounding box center [738, 60] width 15 height 15
click at [743, 65] on image "Blockly Workspace" at bounding box center [738, 60] width 15 height 15
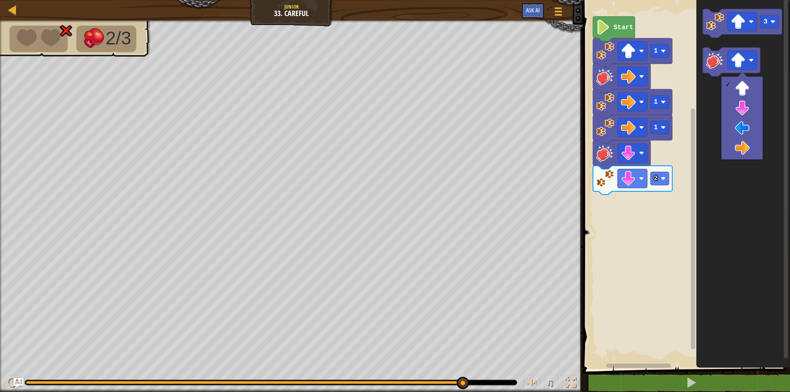
click at [752, 192] on icon "Blockly Workspace" at bounding box center [743, 182] width 94 height 373
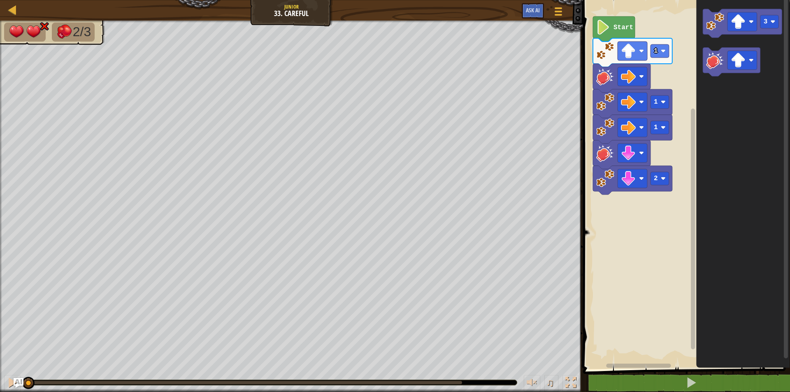
drag, startPoint x: 467, startPoint y: 379, endPoint x: 0, endPoint y: 384, distance: 466.6
click at [0, 384] on div "♫" at bounding box center [291, 380] width 583 height 25
click at [6, 383] on button at bounding box center [12, 383] width 16 height 17
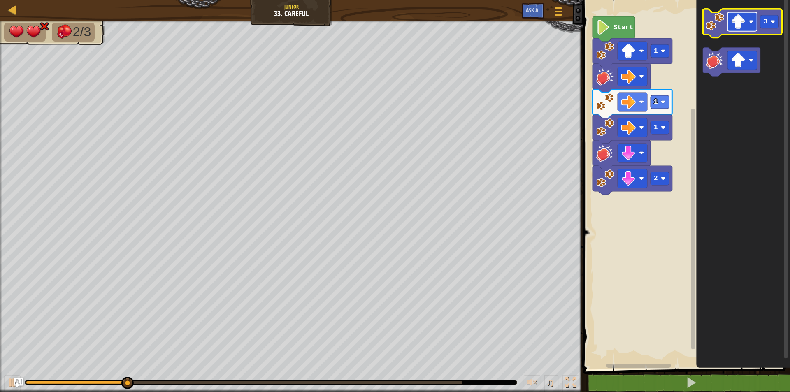
click at [752, 22] on image "Blockly Workspace" at bounding box center [751, 21] width 5 height 5
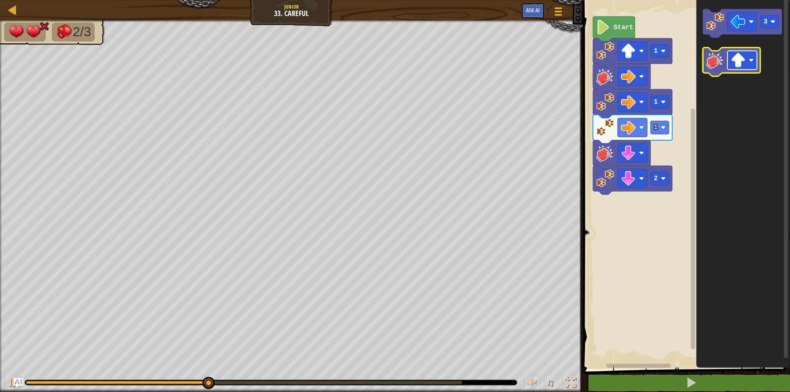
click at [733, 69] on rect "Blockly Workspace" at bounding box center [742, 60] width 30 height 19
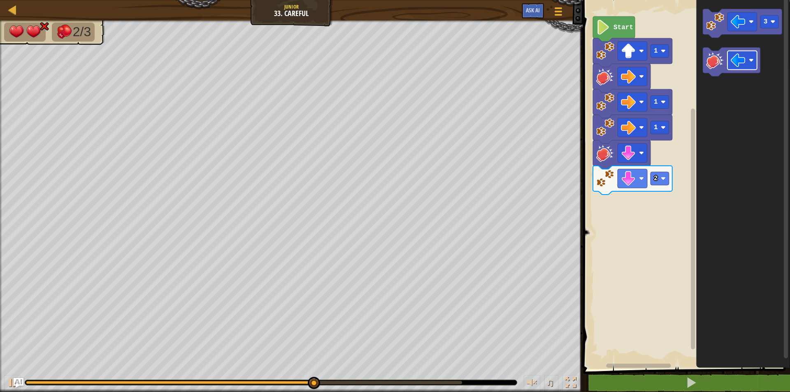
click at [635, 203] on div "Start 1 1 1 2 3" at bounding box center [685, 182] width 209 height 373
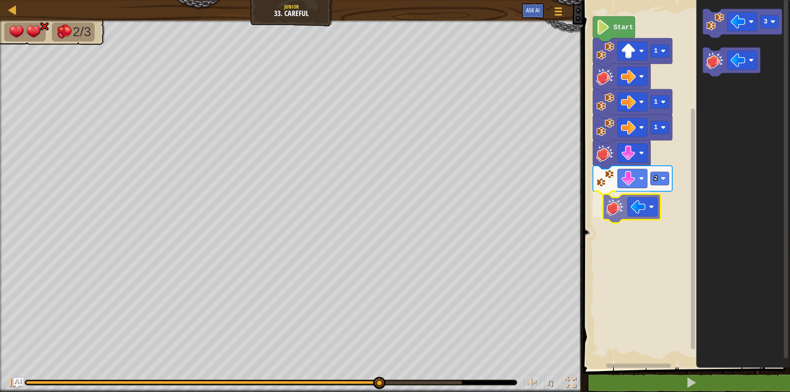
click at [617, 211] on div "Start 1 1 1 2 3" at bounding box center [685, 182] width 209 height 373
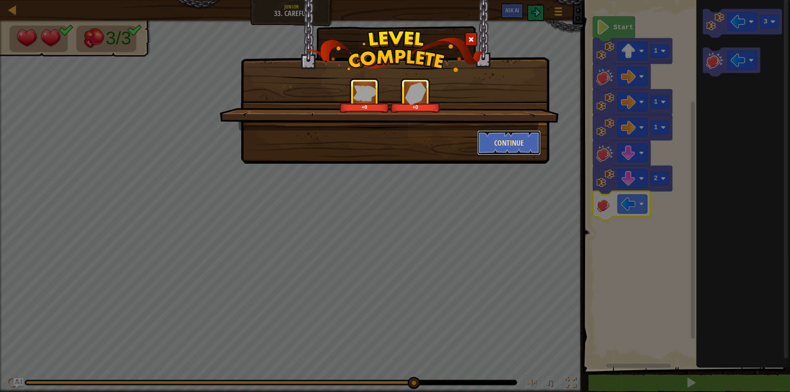
click at [525, 146] on button "Continue" at bounding box center [509, 142] width 64 height 25
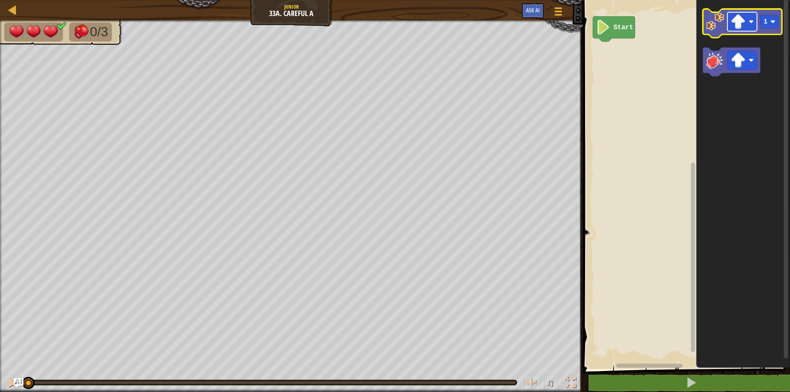
click at [751, 15] on rect "Blockly Workspace" at bounding box center [742, 21] width 30 height 19
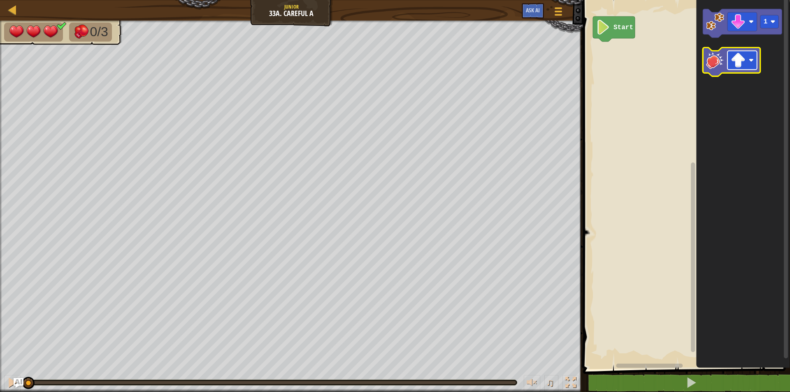
click at [746, 56] on rect "Blockly Workspace" at bounding box center [742, 60] width 30 height 19
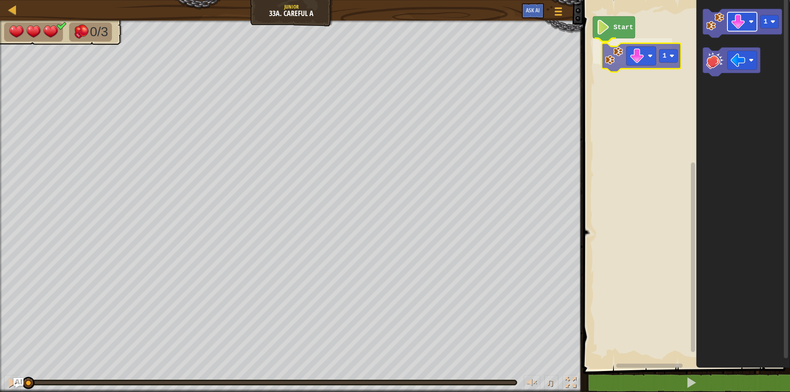
click at [639, 63] on div "Start 1 1 1" at bounding box center [685, 182] width 209 height 373
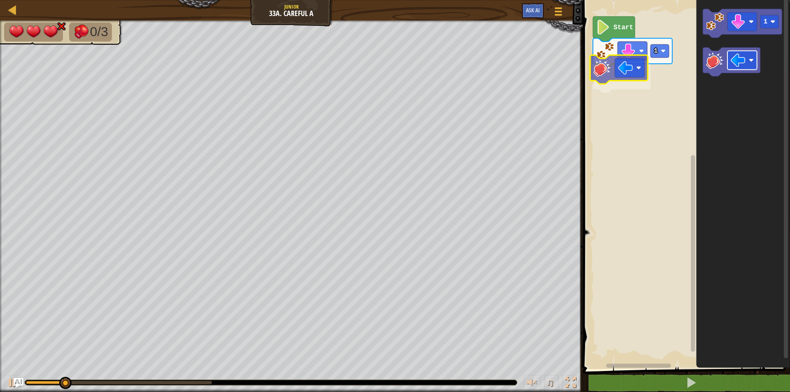
click at [618, 70] on div "Start 1 1" at bounding box center [685, 182] width 209 height 373
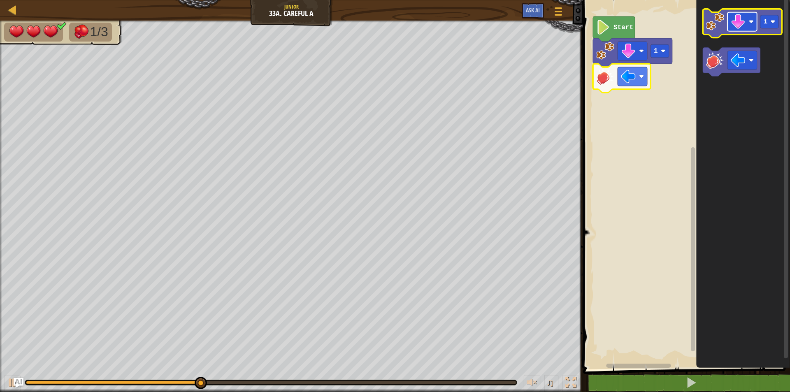
click at [744, 21] on image "Blockly Workspace" at bounding box center [738, 21] width 15 height 15
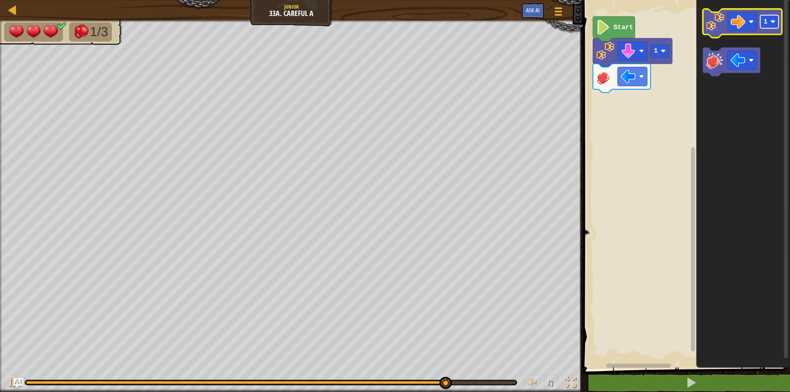
click at [763, 27] on rect "Blockly Workspace" at bounding box center [769, 21] width 19 height 13
